Goal: Task Accomplishment & Management: Manage account settings

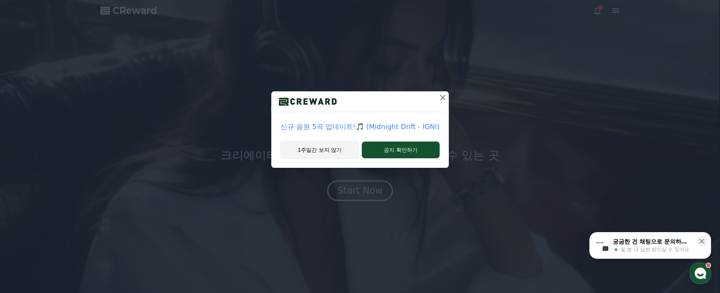
click at [344, 152] on button "1주일간 보지 않기" at bounding box center [320, 149] width 78 height 17
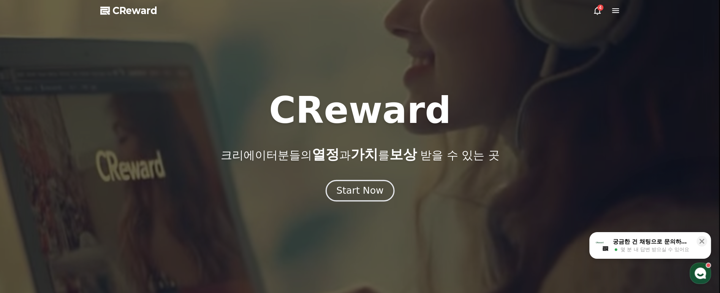
click at [364, 193] on div "Start Now" at bounding box center [359, 190] width 47 height 13
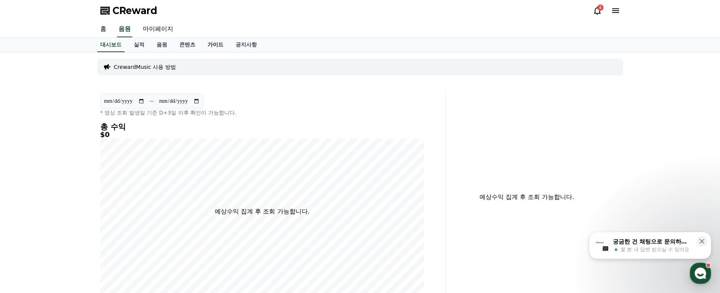
click at [212, 45] on link "가이드" at bounding box center [215, 45] width 28 height 14
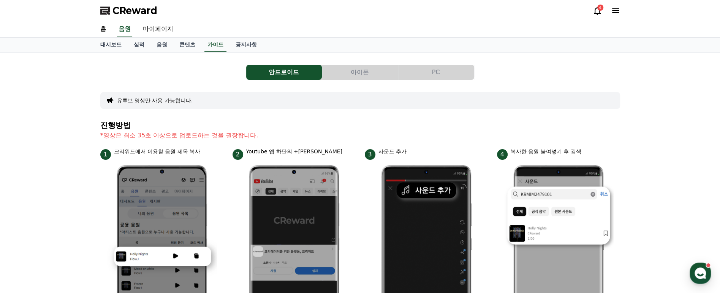
click at [422, 71] on button "PC" at bounding box center [436, 72] width 76 height 15
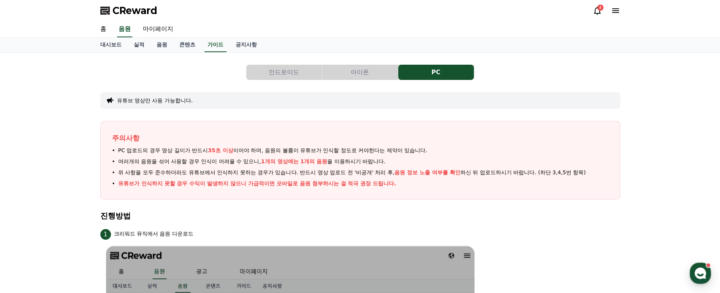
click at [598, 11] on icon at bounding box center [597, 10] width 9 height 9
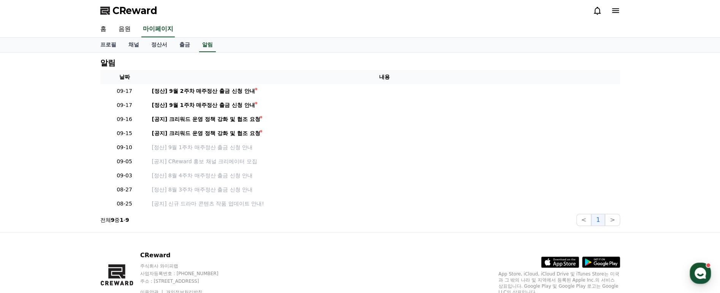
click at [614, 12] on icon at bounding box center [615, 10] width 9 height 9
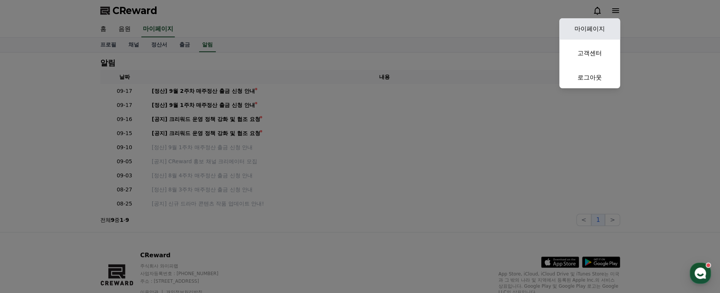
click at [603, 29] on link "마이페이지" at bounding box center [590, 28] width 61 height 21
select select "**********"
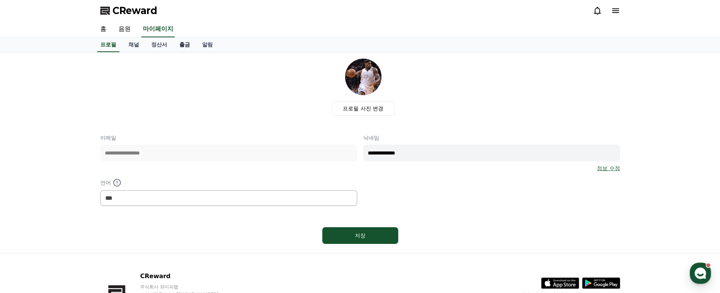
click at [184, 44] on link "출금" at bounding box center [184, 45] width 23 height 14
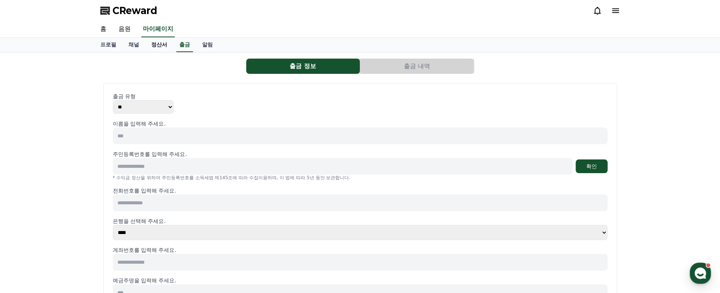
click at [157, 46] on link "정산서" at bounding box center [159, 45] width 28 height 14
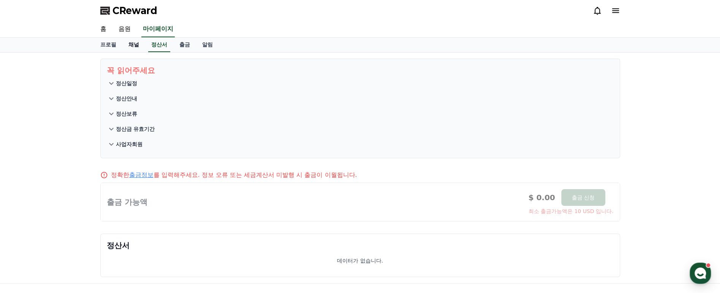
click at [134, 46] on link "채널" at bounding box center [133, 45] width 23 height 14
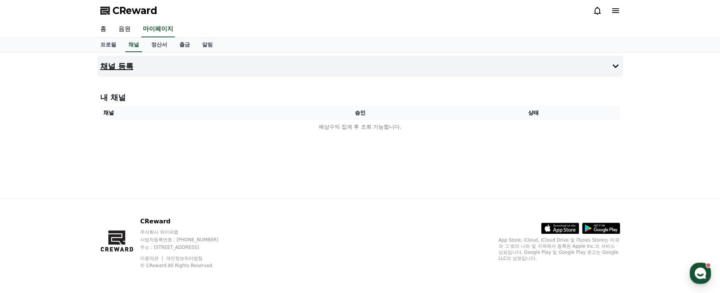
click at [596, 65] on button "채널 등록" at bounding box center [360, 66] width 526 height 21
